Goal: Task Accomplishment & Management: Manage account settings

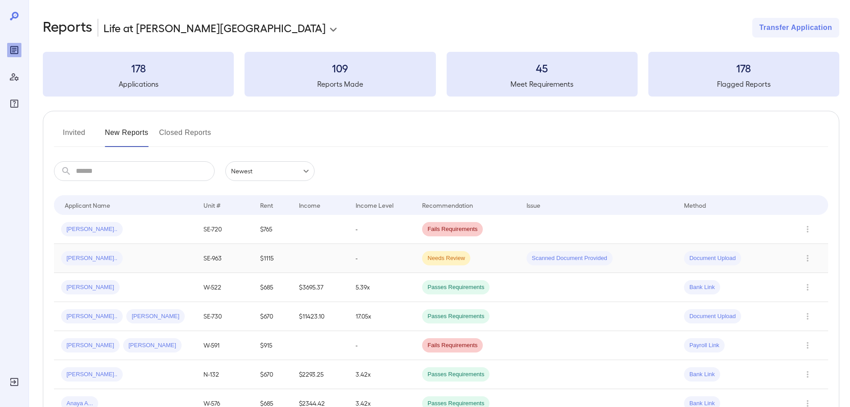
click at [338, 254] on td at bounding box center [320, 258] width 57 height 29
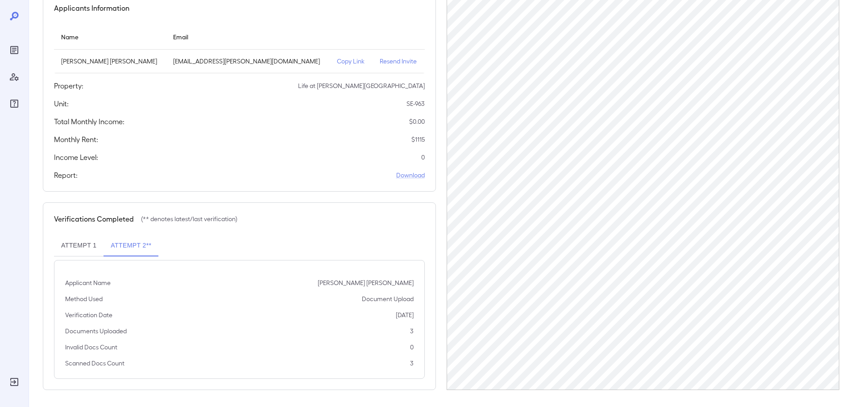
scroll to position [90, 0]
click at [337, 63] on p "Copy Link" at bounding box center [351, 60] width 29 height 9
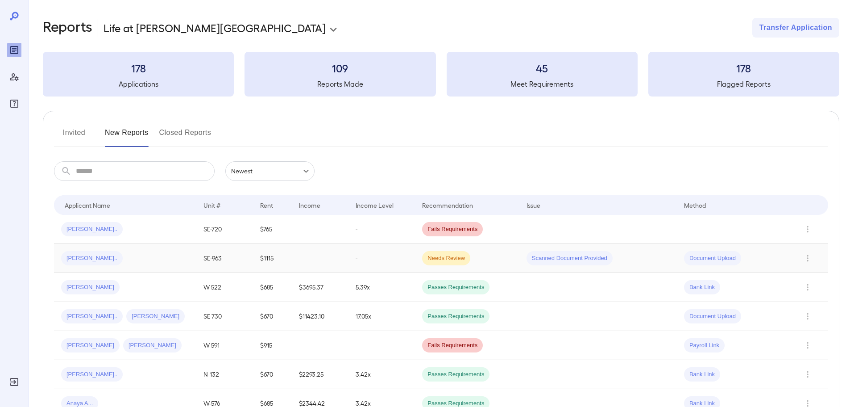
click at [163, 257] on div "[PERSON_NAME].." at bounding box center [125, 258] width 128 height 14
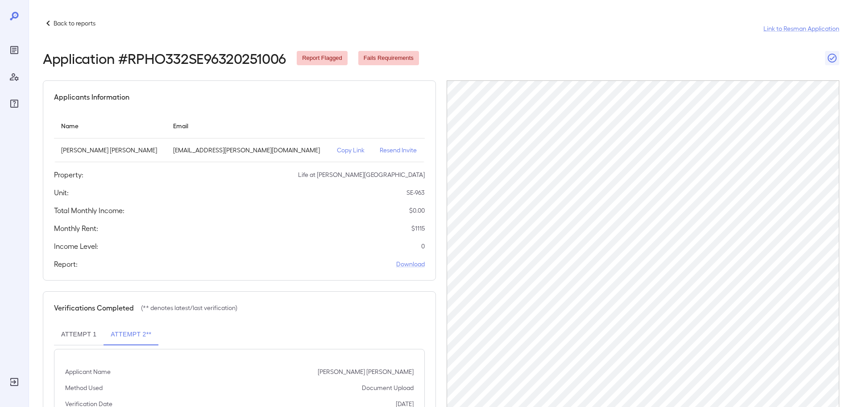
click at [337, 148] on p "Copy Link" at bounding box center [351, 150] width 29 height 9
click at [67, 25] on p "Back to reports" at bounding box center [75, 23] width 42 height 9
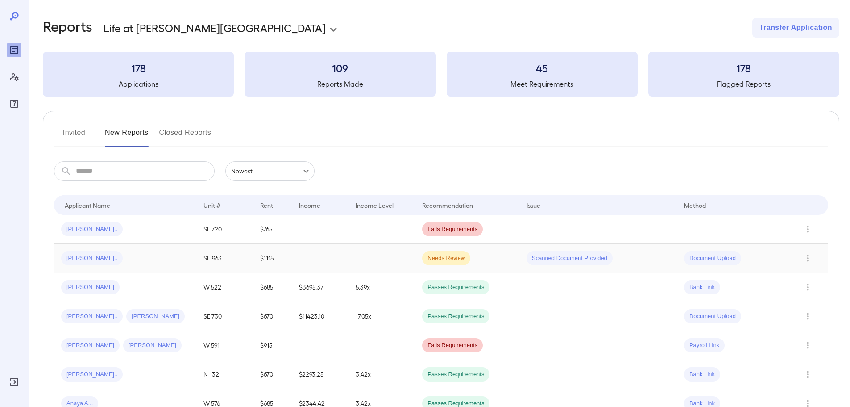
click at [267, 262] on td "$1115" at bounding box center [272, 258] width 39 height 29
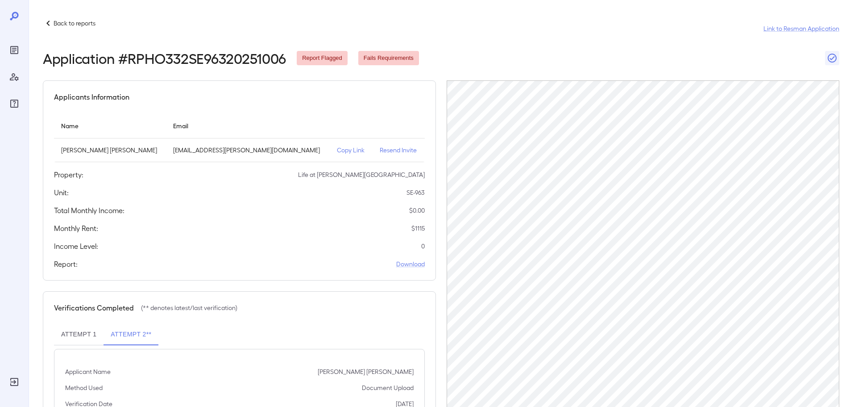
click at [46, 19] on icon at bounding box center [48, 23] width 11 height 11
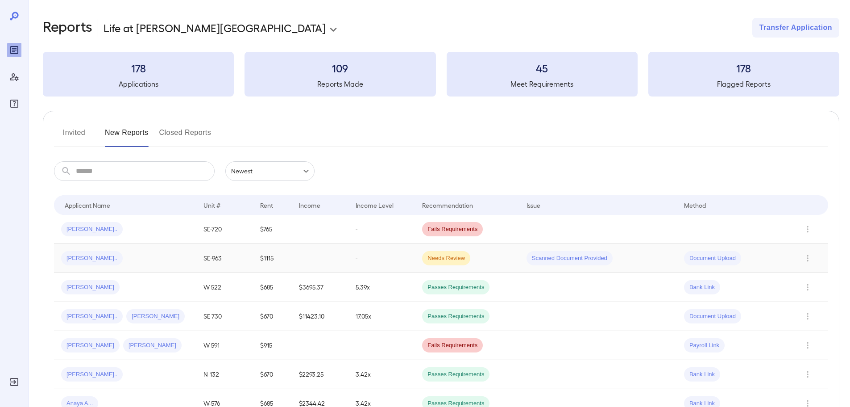
click at [140, 256] on div "[PERSON_NAME].." at bounding box center [125, 258] width 128 height 14
